Goal: Check status: Check status

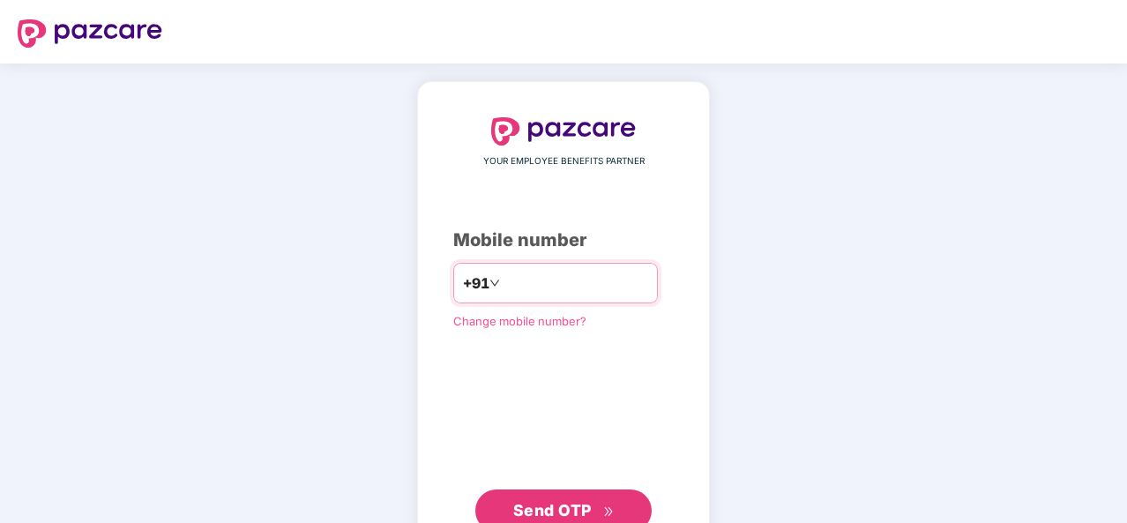
click at [507, 296] on input "number" at bounding box center [575, 283] width 145 height 28
click at [503, 286] on input "**********" at bounding box center [575, 283] width 145 height 28
type input "**********"
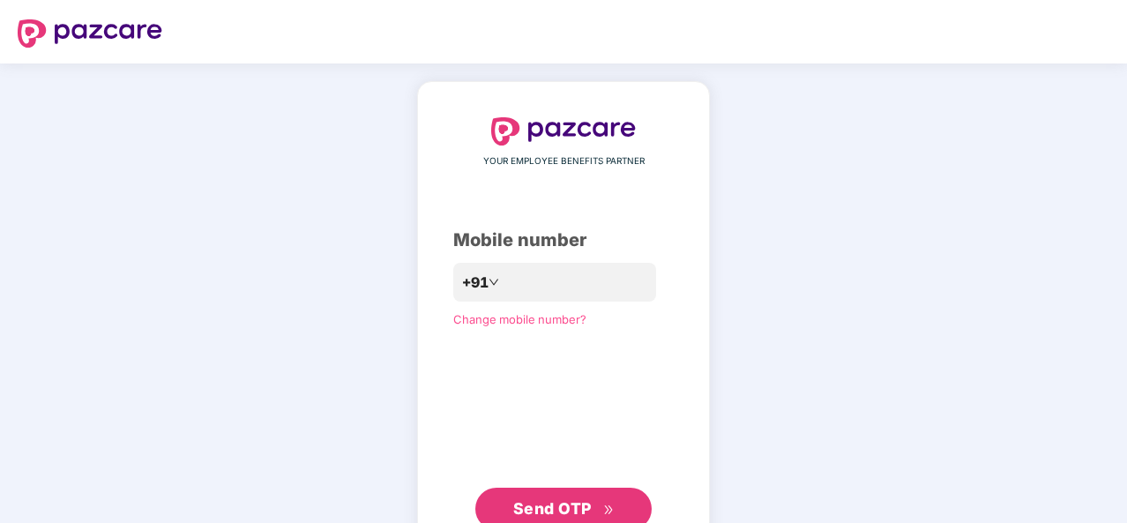
click at [591, 514] on span "Send OTP" at bounding box center [563, 508] width 101 height 25
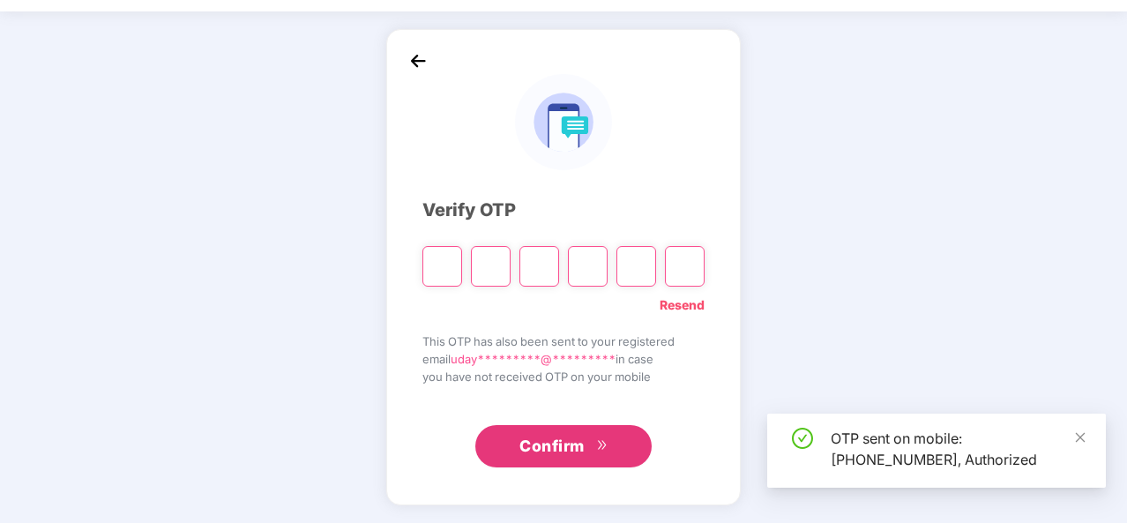
scroll to position [51, 0]
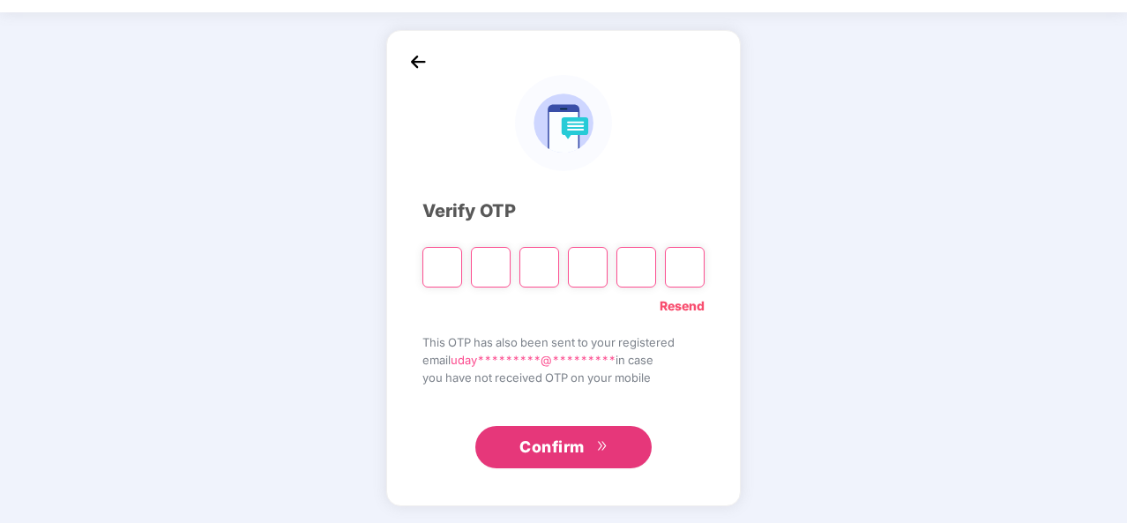
type input "*"
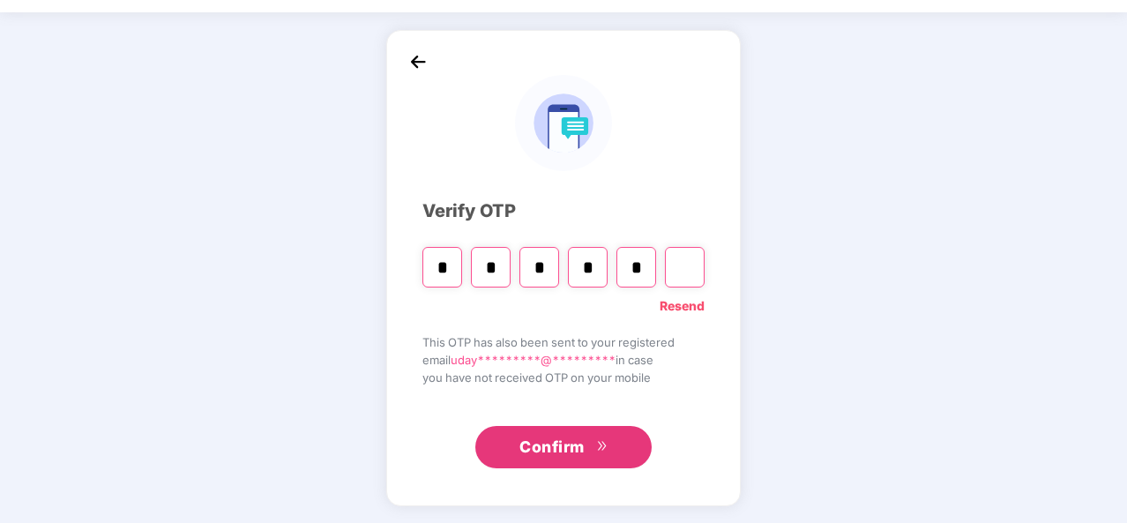
type input "*"
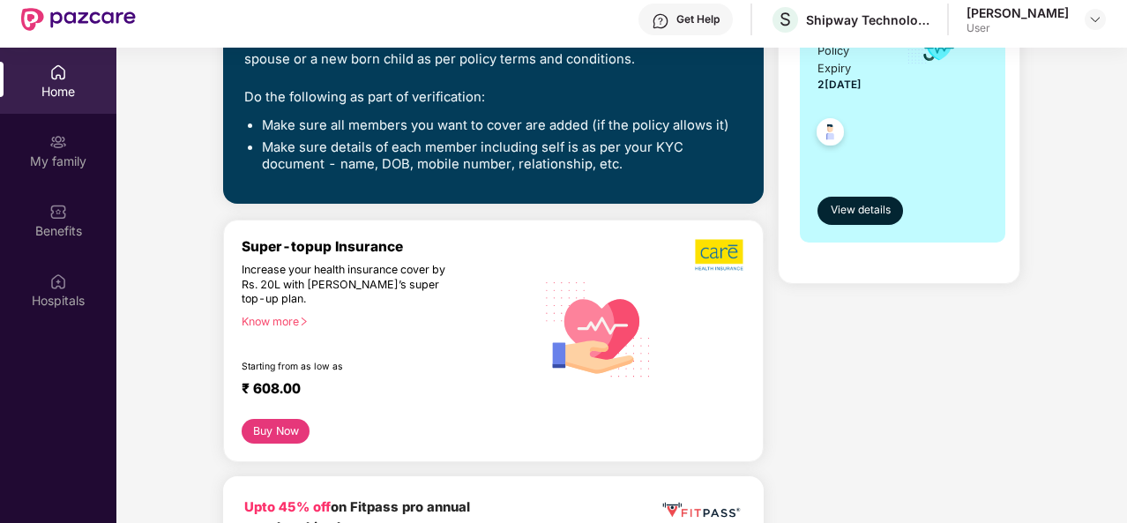
scroll to position [0, 0]
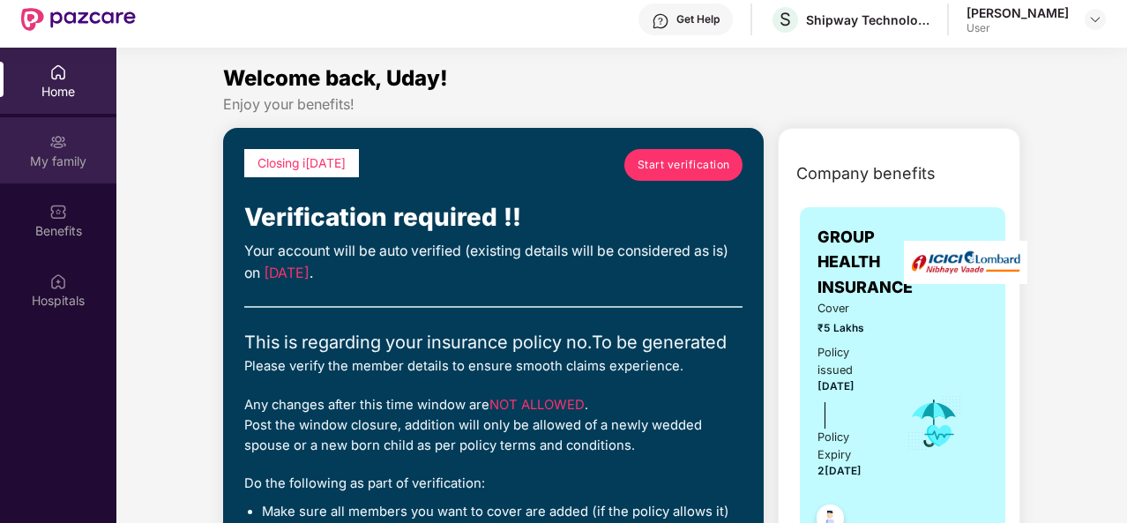
click at [42, 153] on div "My family" at bounding box center [58, 162] width 116 height 18
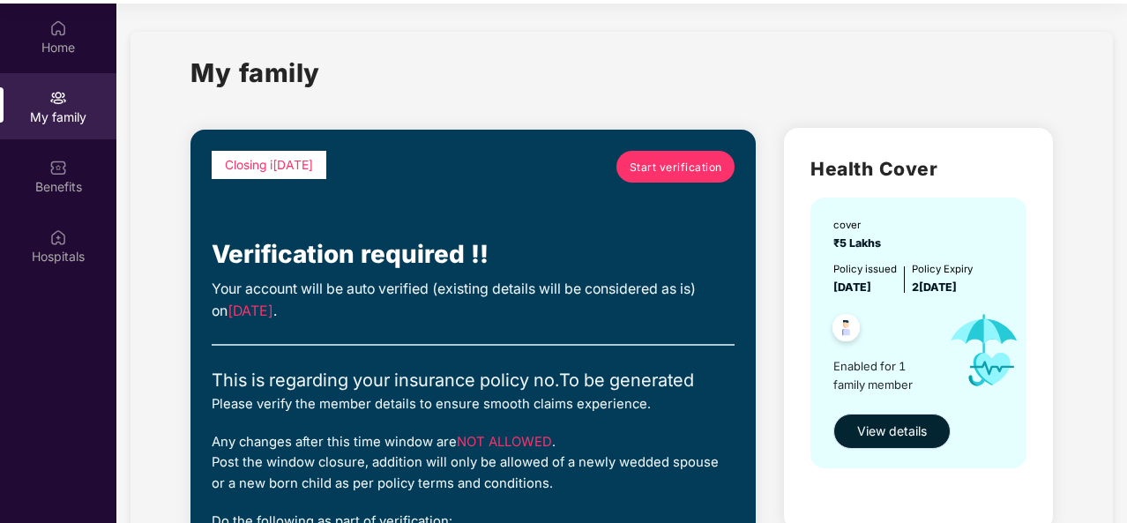
click at [882, 421] on span "View details" at bounding box center [892, 430] width 70 height 19
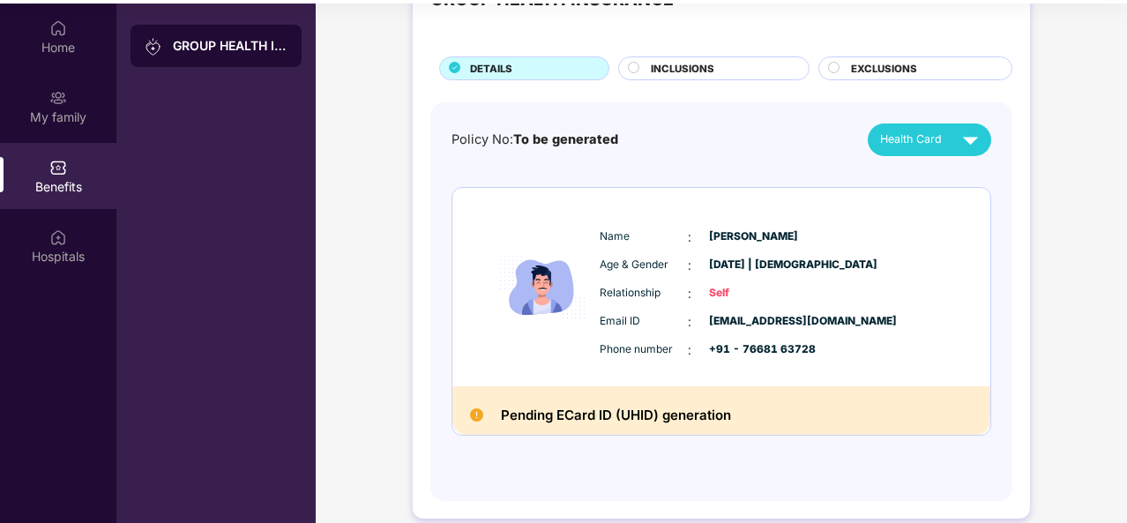
scroll to position [76, 0]
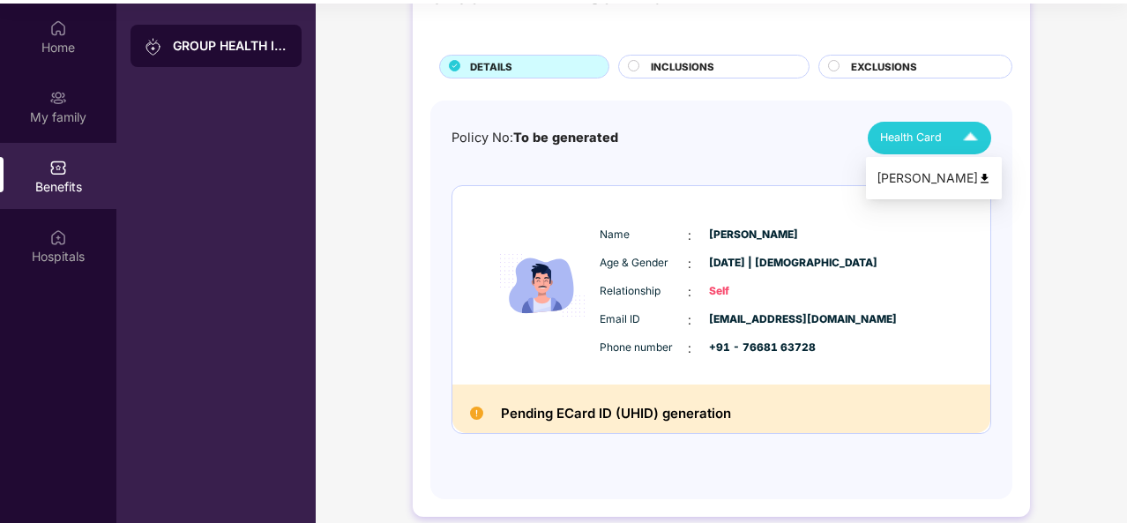
click at [929, 146] on div "Health Card" at bounding box center [933, 138] width 106 height 31
click at [978, 172] on img at bounding box center [984, 178] width 13 height 13
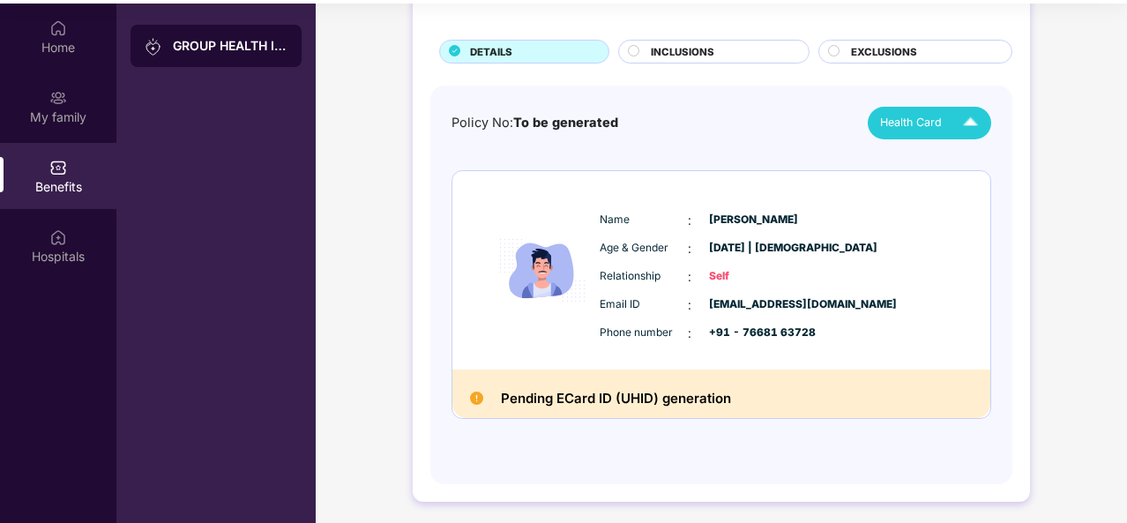
scroll to position [0, 0]
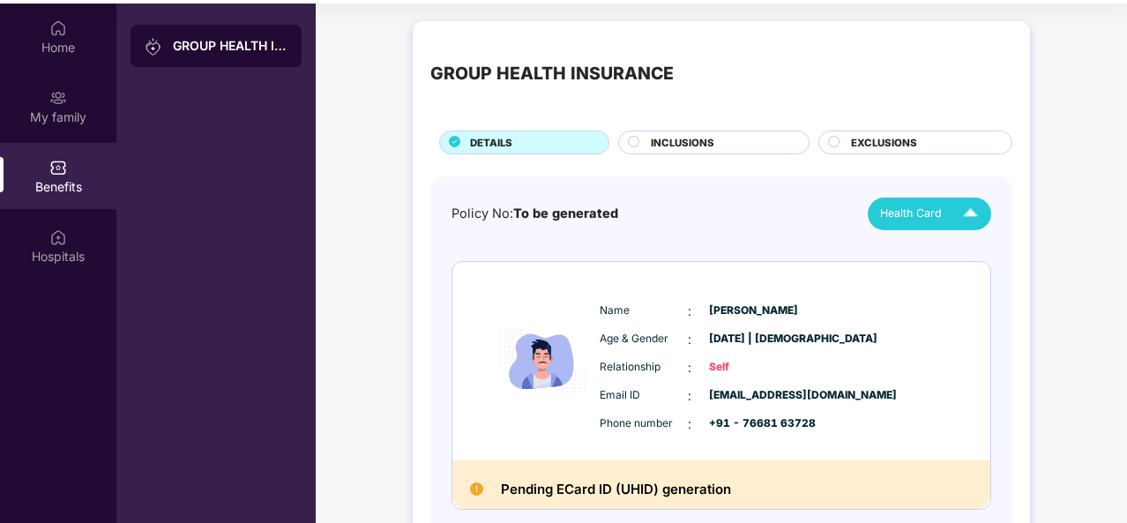
click at [629, 138] on circle at bounding box center [634, 141] width 11 height 11
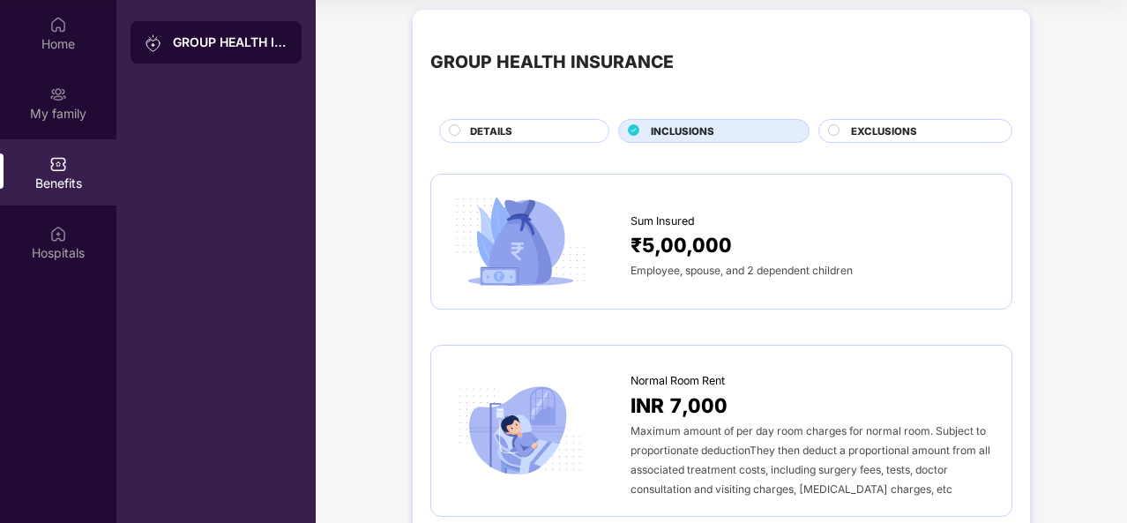
scroll to position [7, 0]
click at [525, 127] on div "DETAILS" at bounding box center [530, 133] width 138 height 19
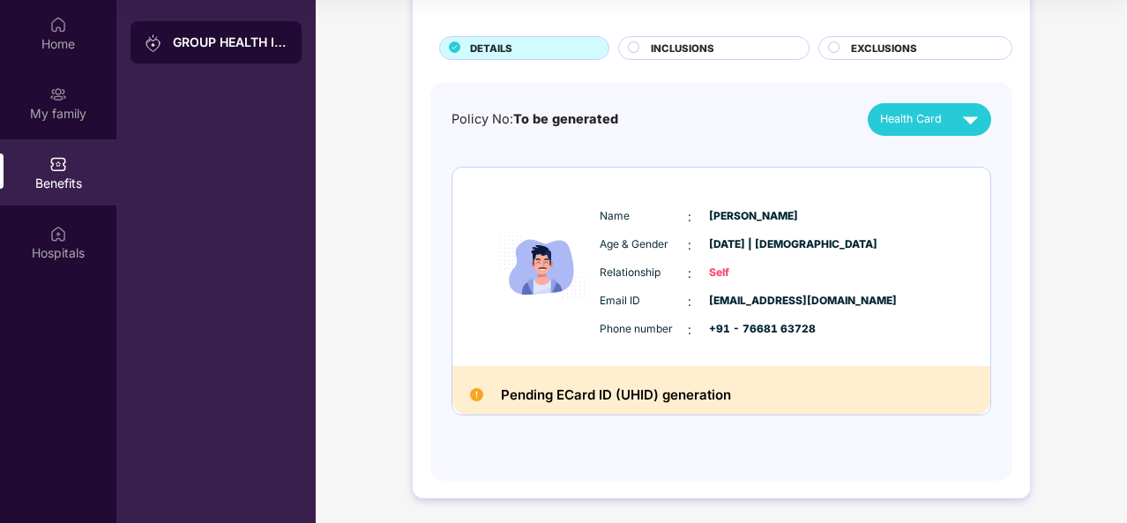
scroll to position [98, 0]
click at [507, 267] on img at bounding box center [542, 267] width 106 height 145
click at [474, 396] on img at bounding box center [476, 395] width 13 height 13
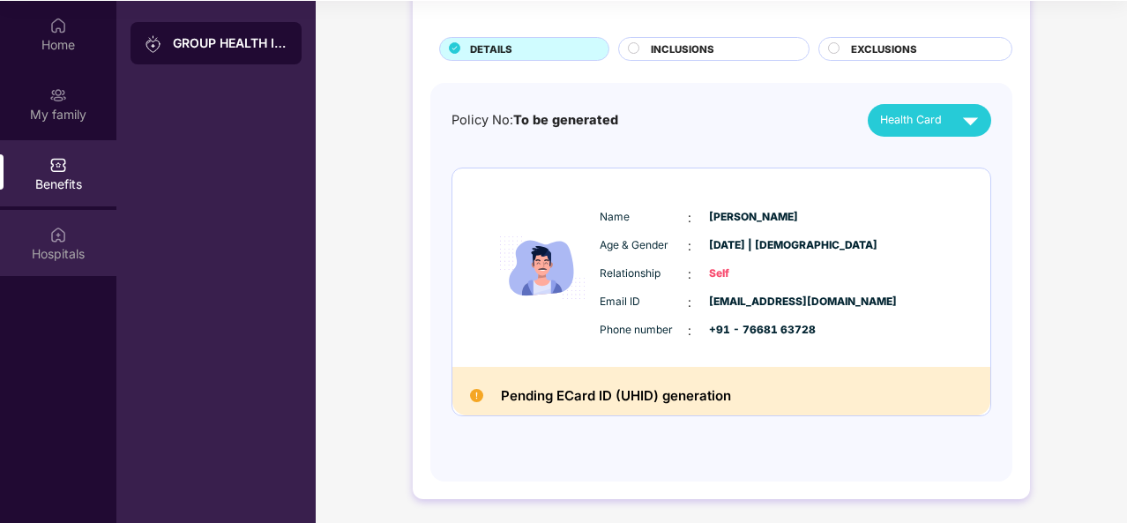
click at [88, 234] on div "Hospitals" at bounding box center [58, 243] width 116 height 66
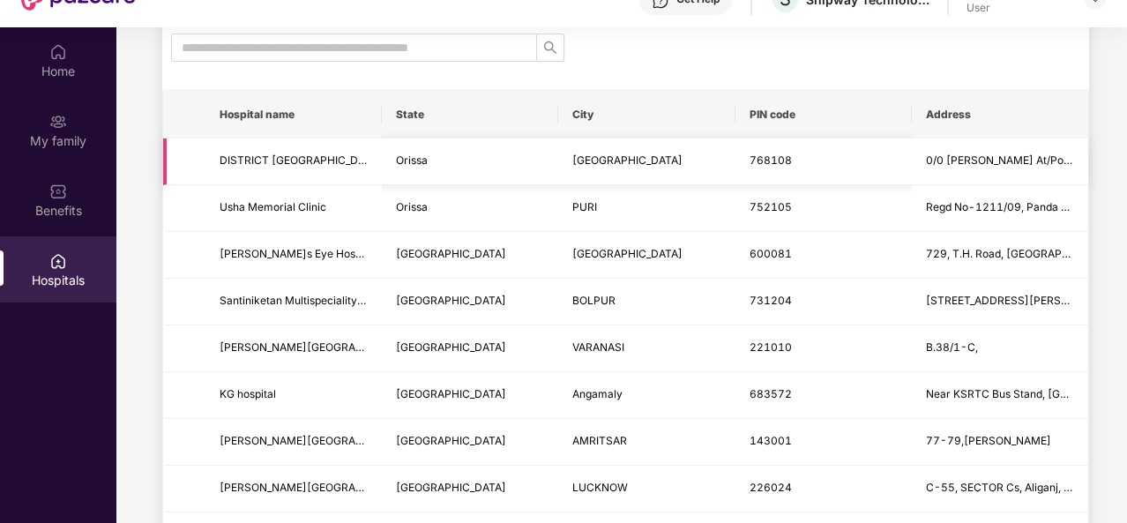
scroll to position [0, 0]
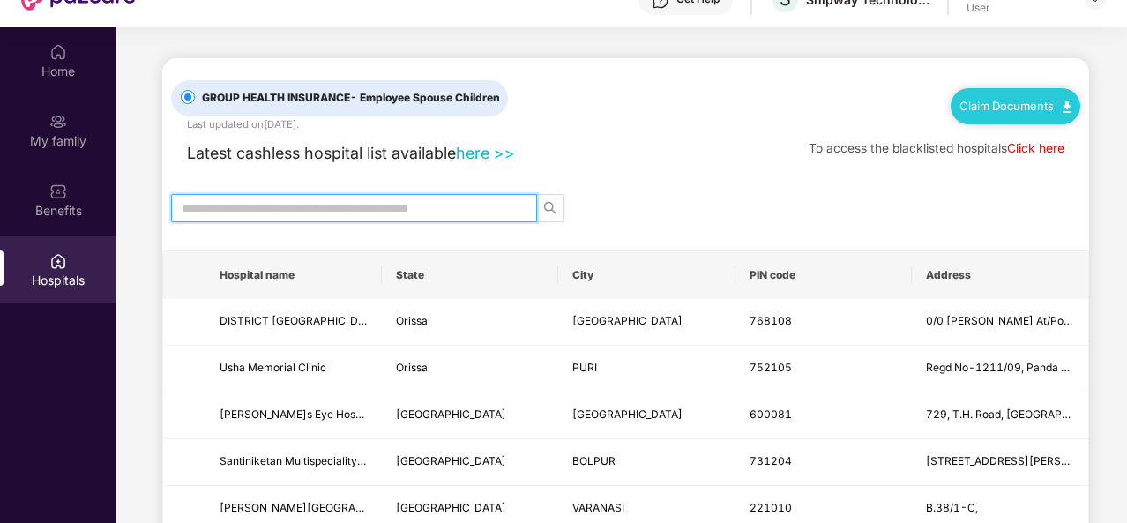
click at [384, 205] on input "text" at bounding box center [347, 207] width 331 height 19
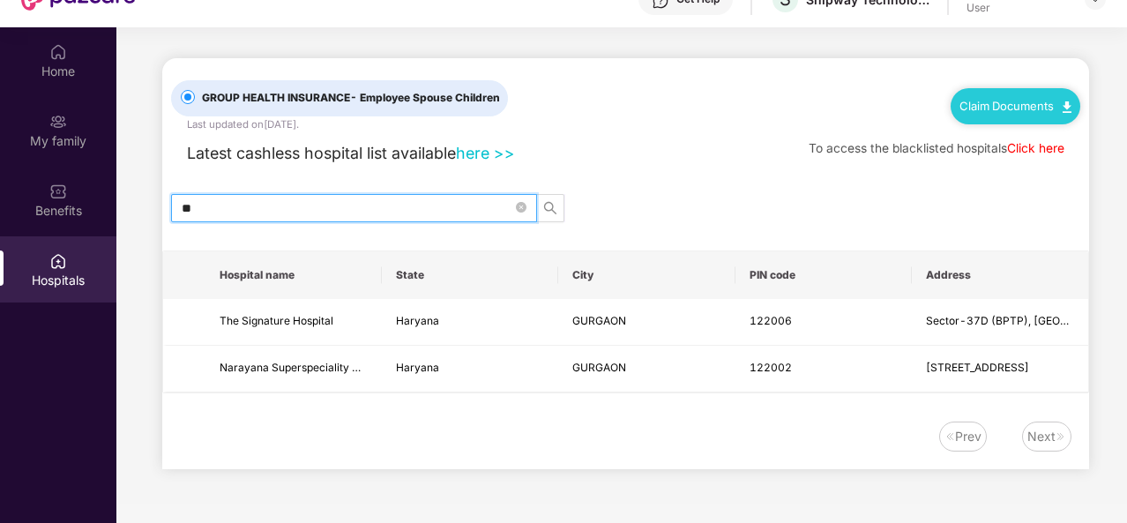
type input "*"
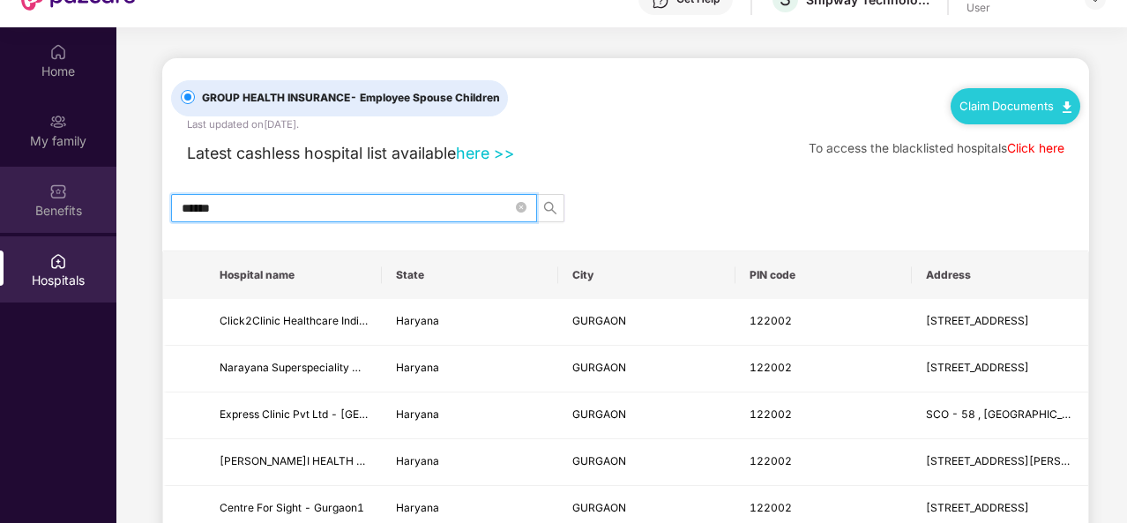
type input "******"
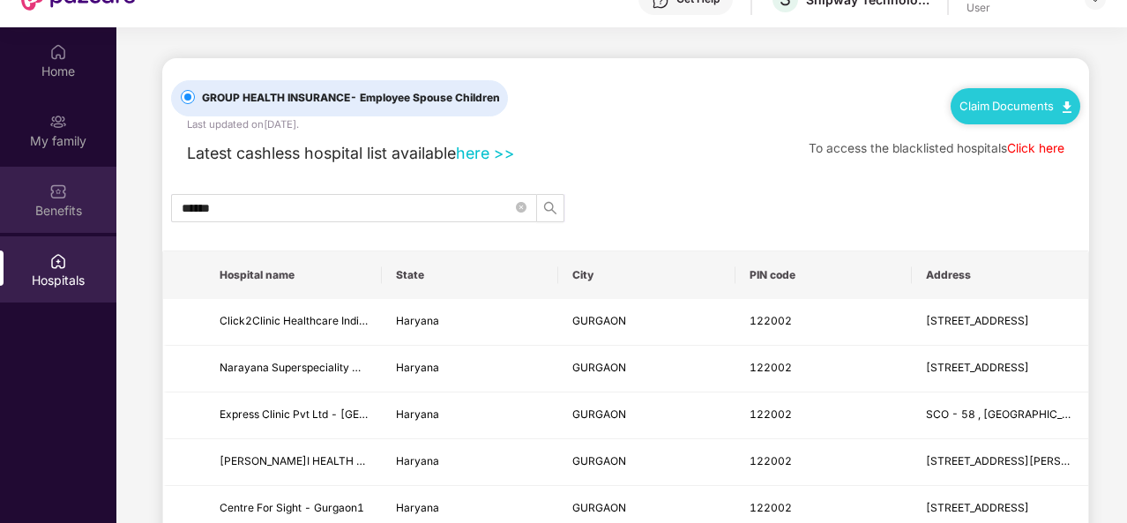
click at [72, 193] on div "Benefits" at bounding box center [58, 200] width 116 height 66
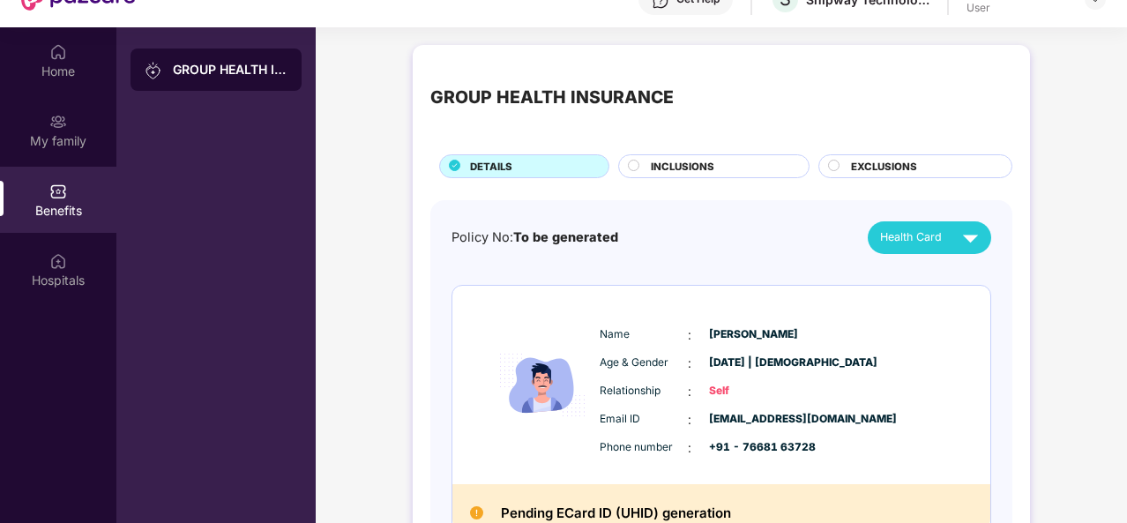
click at [645, 165] on div "INCLUSIONS" at bounding box center [721, 168] width 158 height 19
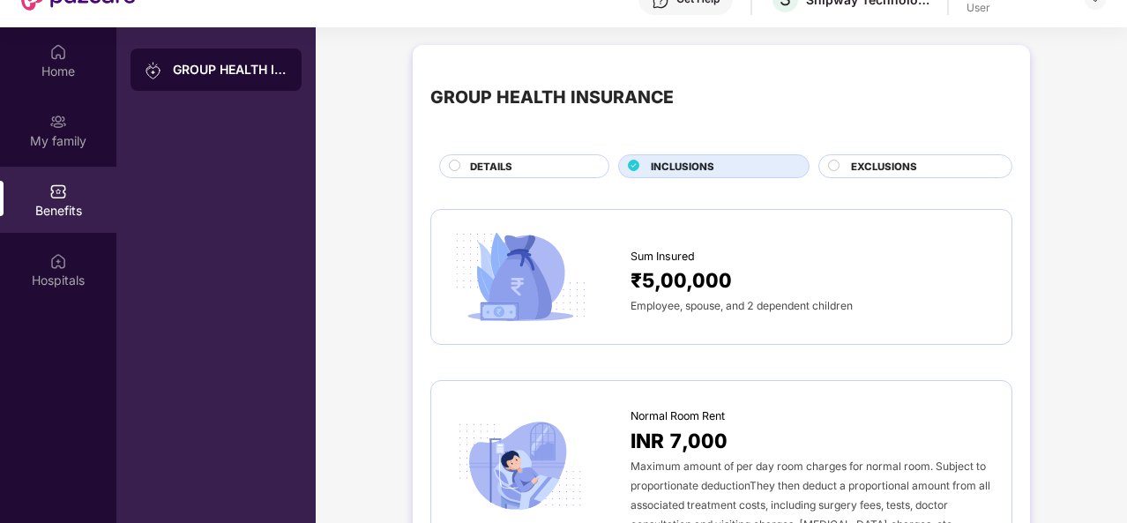
click at [834, 160] on circle at bounding box center [834, 165] width 11 height 11
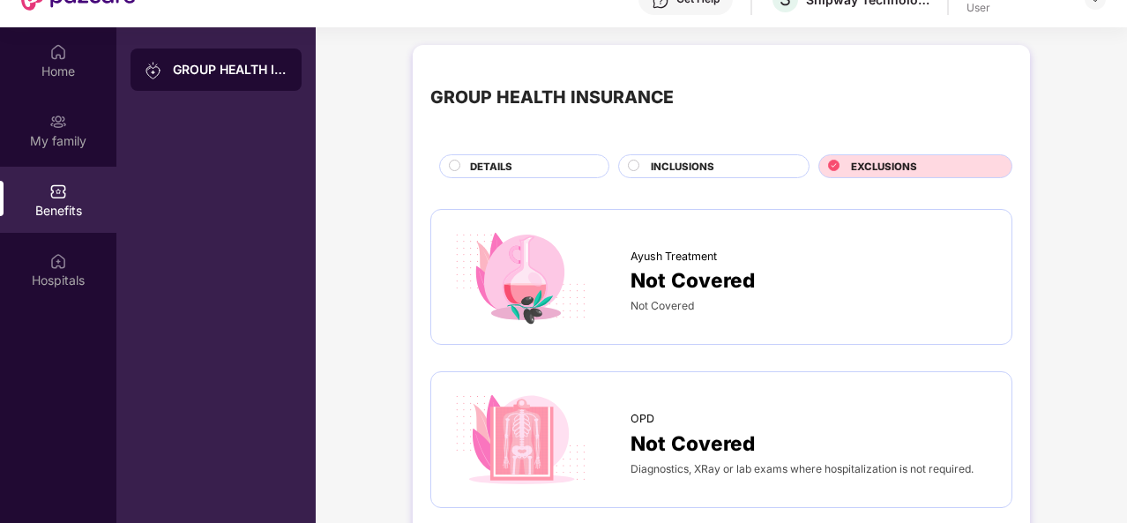
click at [672, 175] on div "INCLUSIONS" at bounding box center [721, 168] width 158 height 19
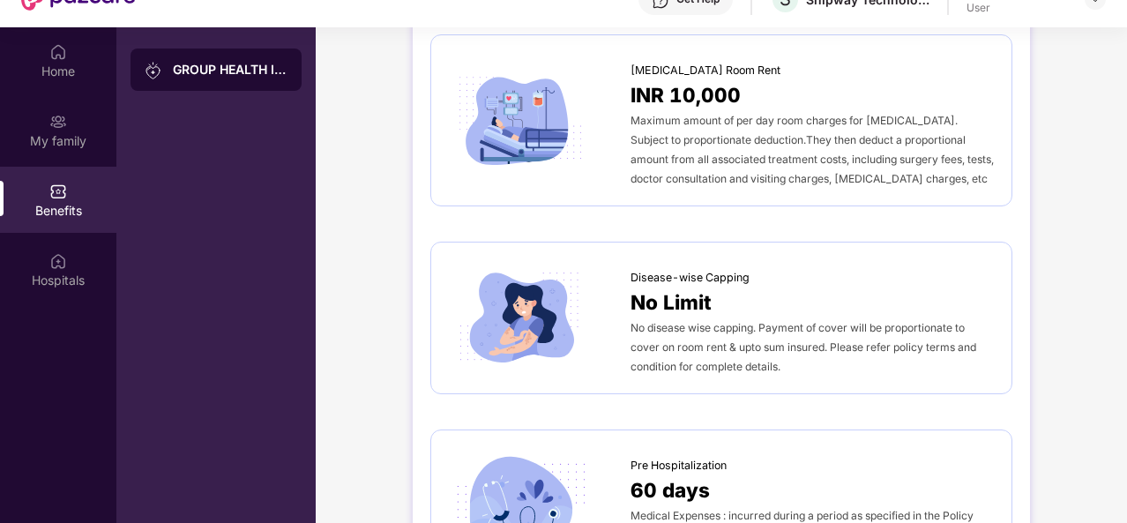
scroll to position [552, 0]
click at [701, 304] on span "No Limit" at bounding box center [670, 302] width 81 height 31
click at [726, 299] on div "No Limit" at bounding box center [811, 302] width 363 height 31
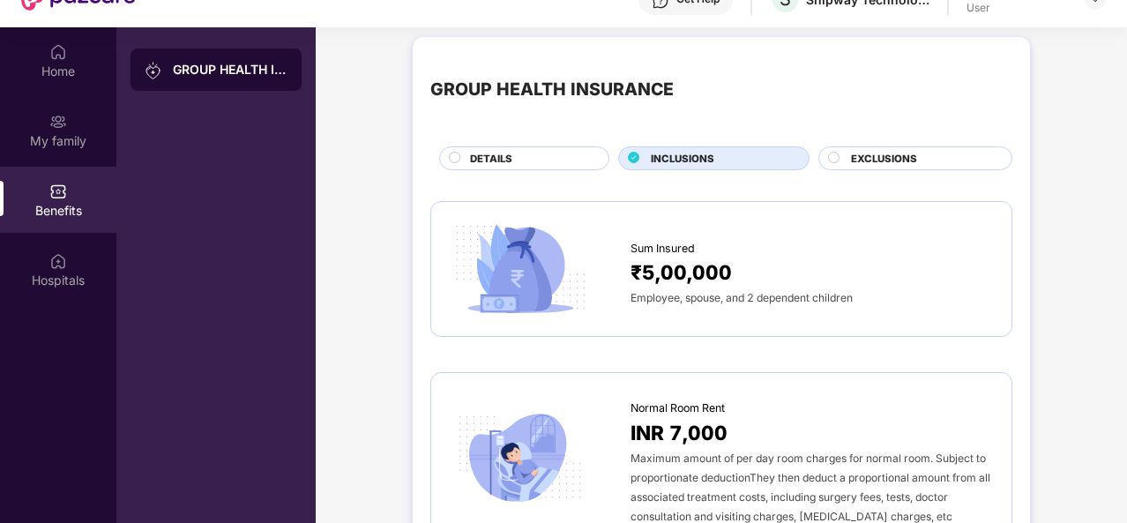
scroll to position [0, 0]
